Goal: Task Accomplishment & Management: Complete application form

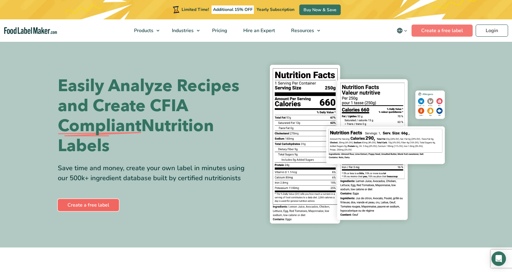
click at [85, 205] on link "Create a free label" at bounding box center [88, 205] width 61 height 12
